Goal: Transaction & Acquisition: Purchase product/service

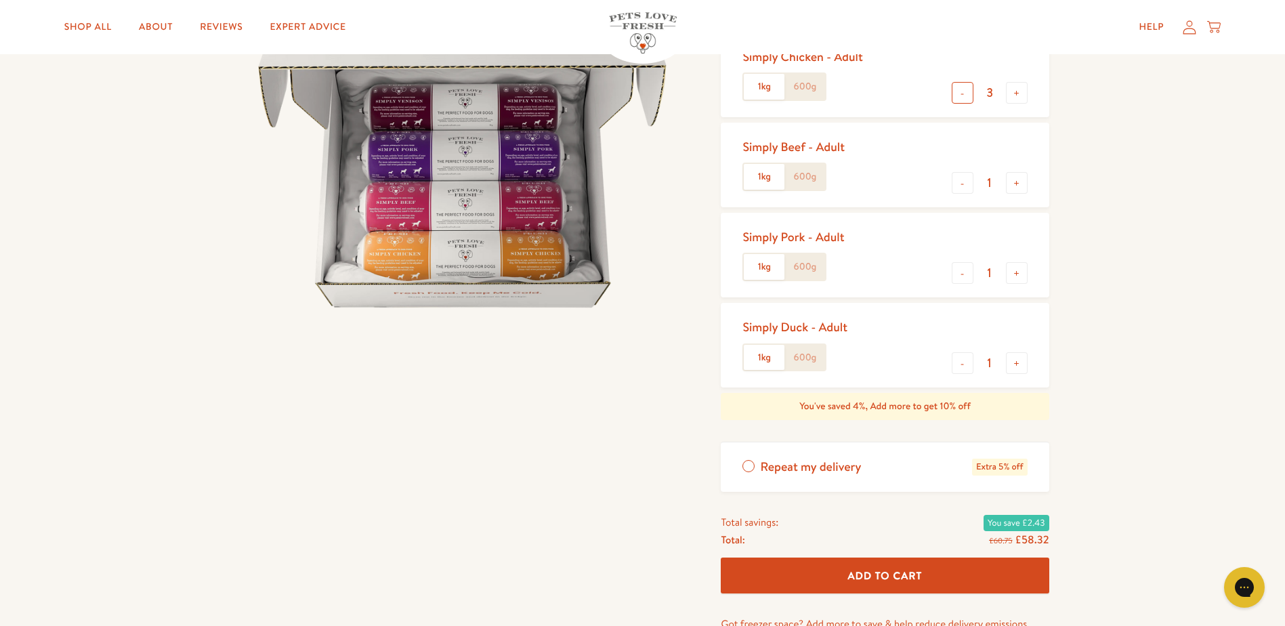
click at [965, 99] on button "-" at bounding box center [962, 93] width 22 height 22
type input "2"
click at [959, 360] on button "-" at bounding box center [962, 363] width 22 height 22
type input "0"
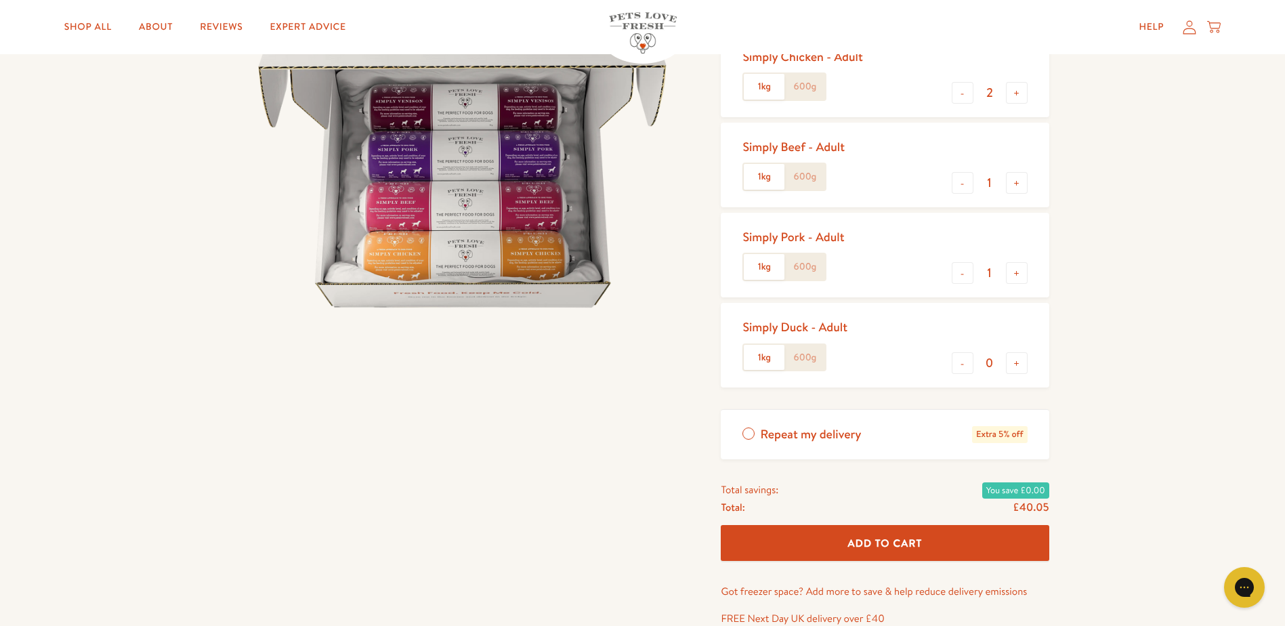
click at [883, 538] on span "Add To Cart" at bounding box center [885, 543] width 74 height 14
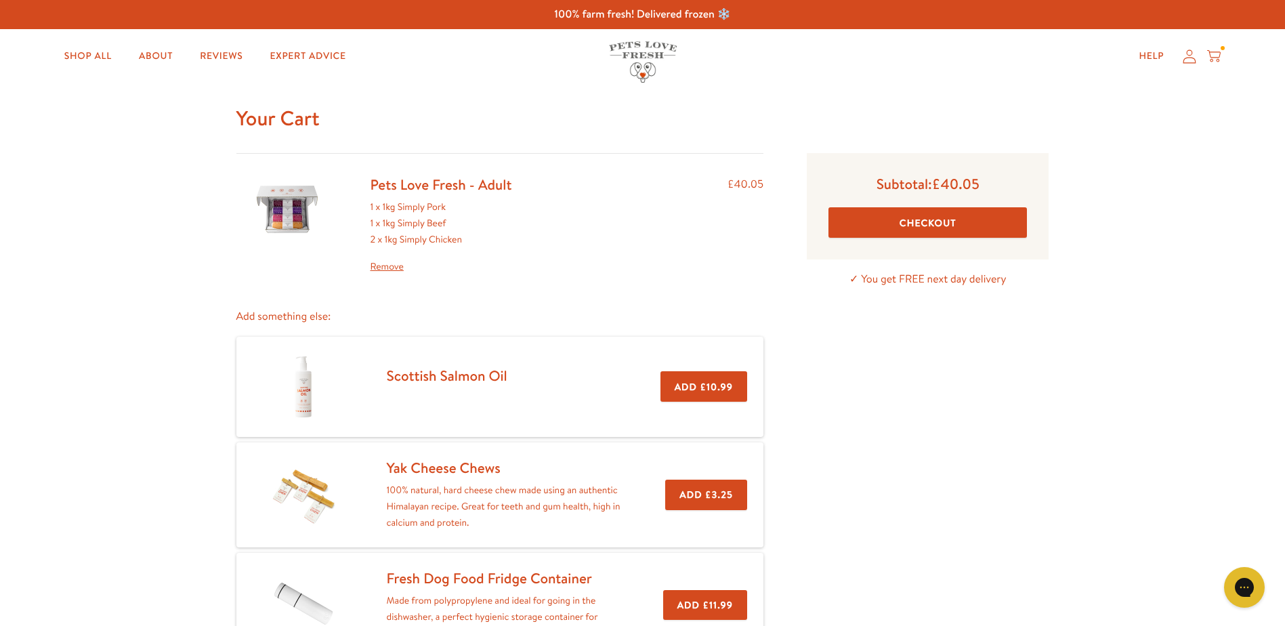
click at [926, 219] on button "Checkout" at bounding box center [927, 222] width 198 height 30
